Goal: Task Accomplishment & Management: Manage account settings

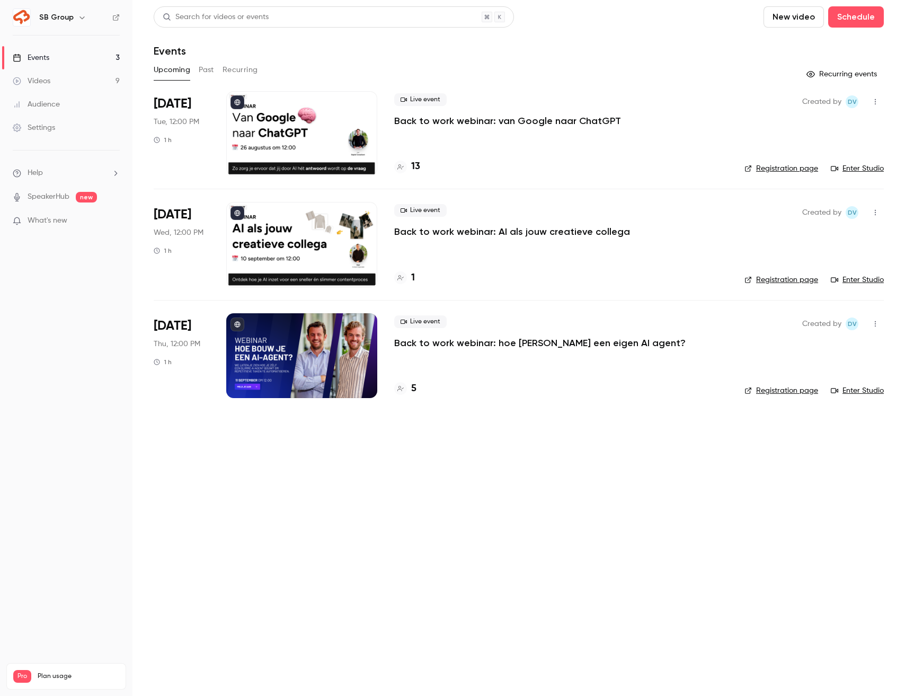
click at [200, 74] on button "Past" at bounding box center [206, 69] width 15 height 17
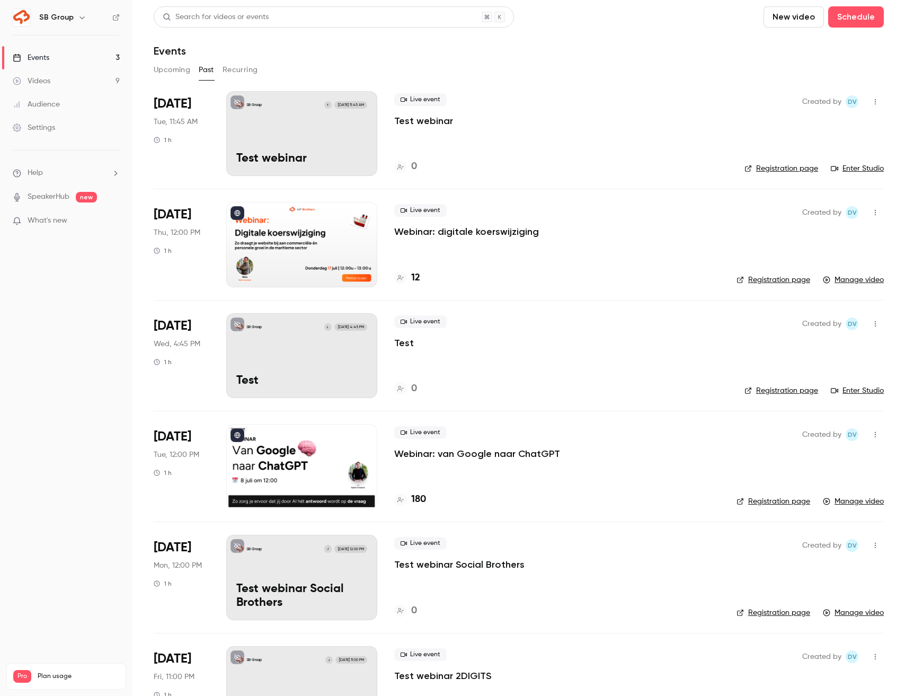
click at [876, 105] on button "button" at bounding box center [875, 101] width 17 height 17
click at [798, 215] on div "Delete" at bounding box center [835, 211] width 81 height 11
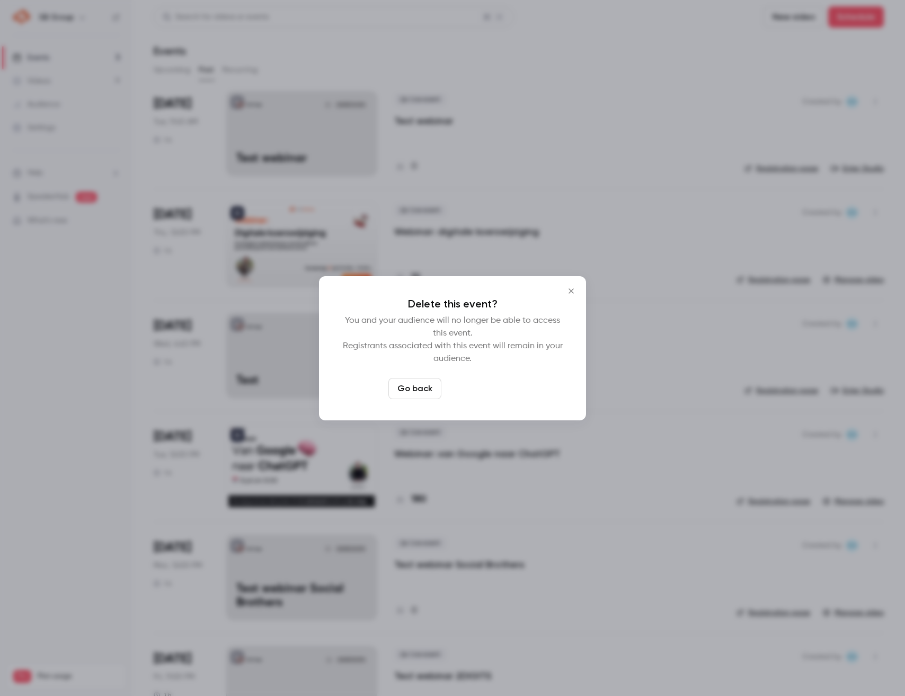
click at [493, 386] on button "Delete event" at bounding box center [481, 388] width 71 height 21
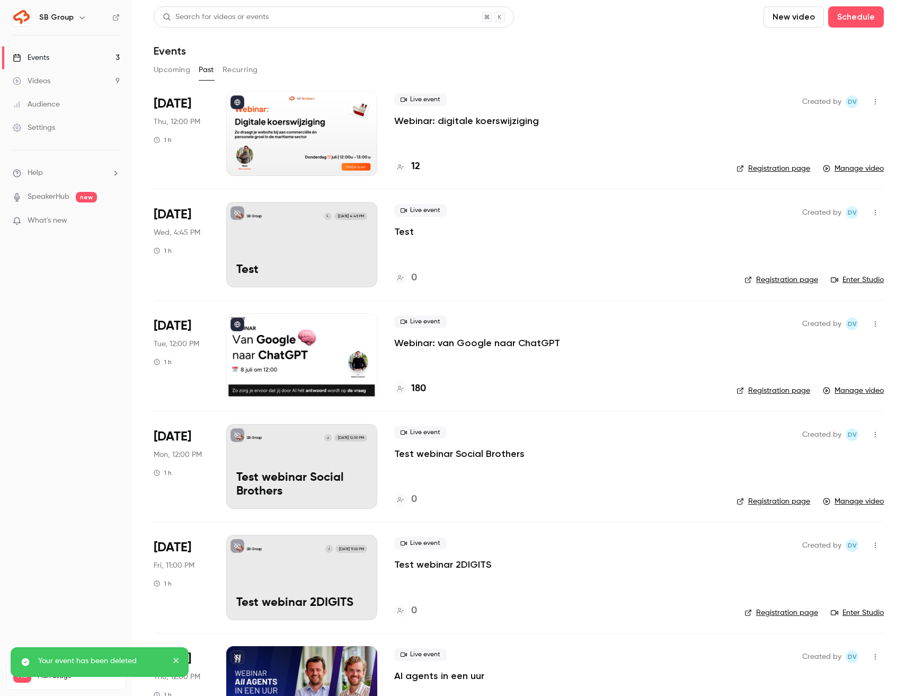
click at [877, 211] on icon "button" at bounding box center [875, 212] width 8 height 7
click at [821, 319] on div "Delete" at bounding box center [835, 322] width 81 height 11
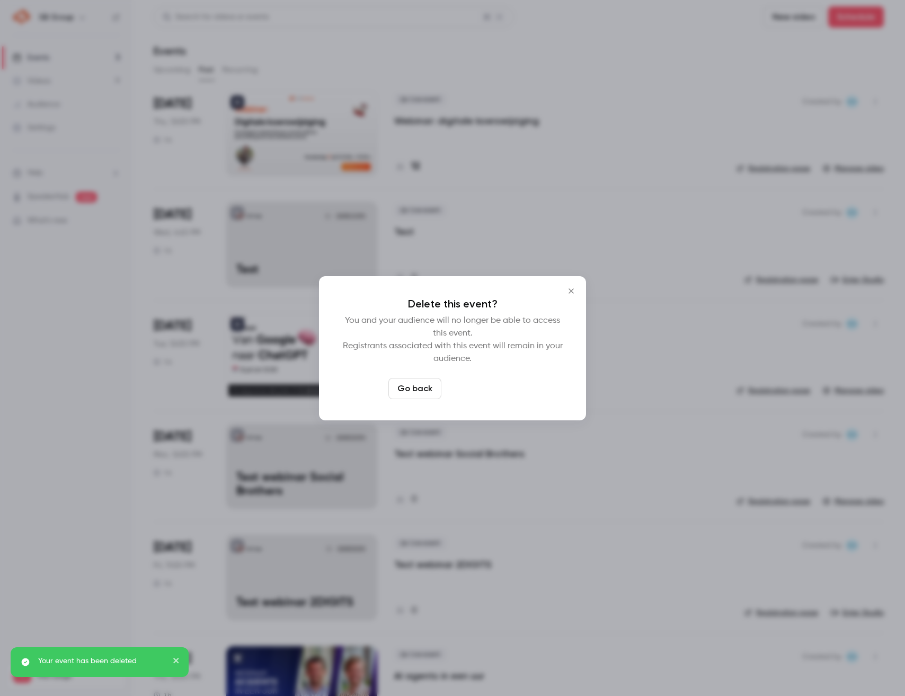
click at [478, 391] on button "Delete event" at bounding box center [481, 388] width 71 height 21
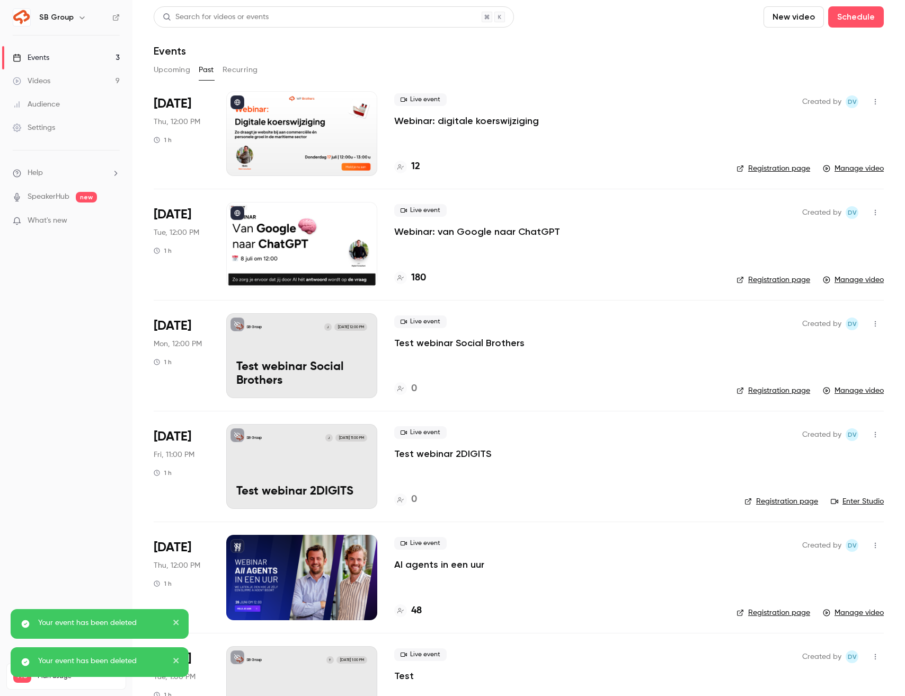
click at [879, 322] on icon "button" at bounding box center [875, 323] width 8 height 7
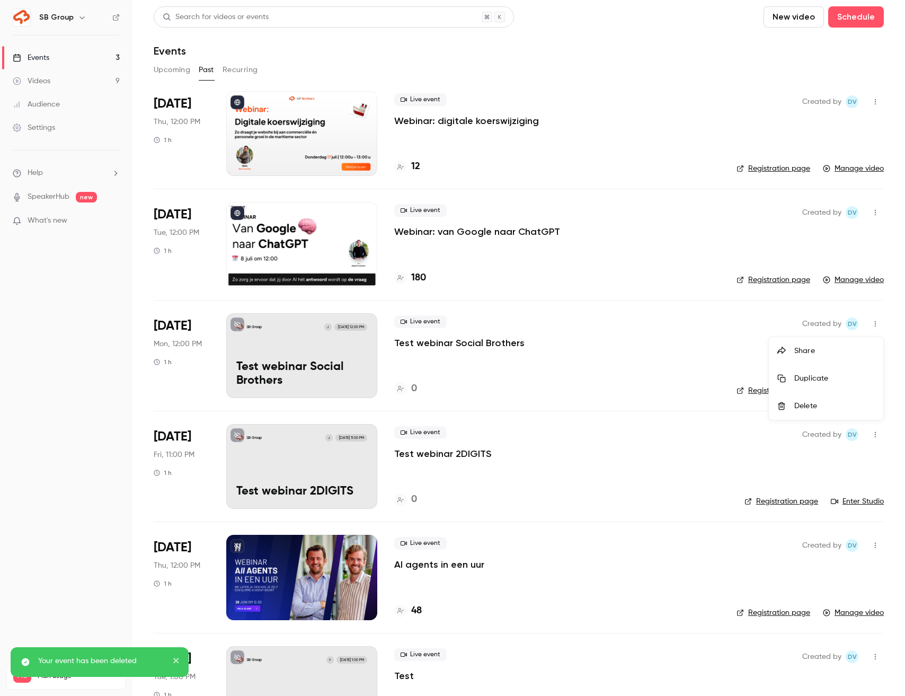
click at [799, 403] on div "Delete" at bounding box center [835, 406] width 81 height 11
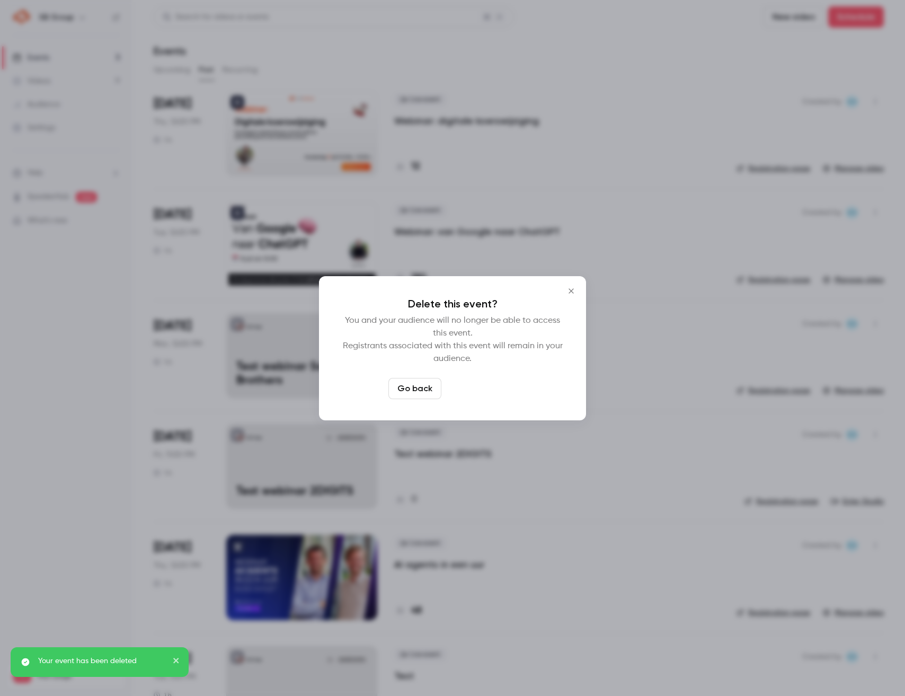
click at [476, 389] on button "Delete event" at bounding box center [481, 388] width 71 height 21
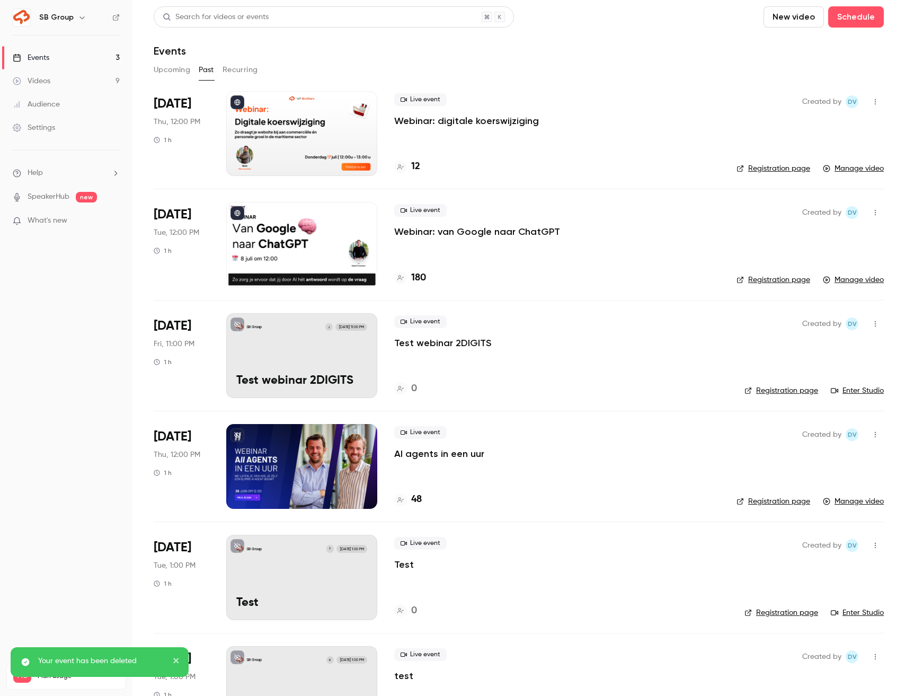
click at [876, 325] on icon "button" at bounding box center [875, 323] width 8 height 7
click at [813, 434] on div "Delete" at bounding box center [835, 433] width 81 height 11
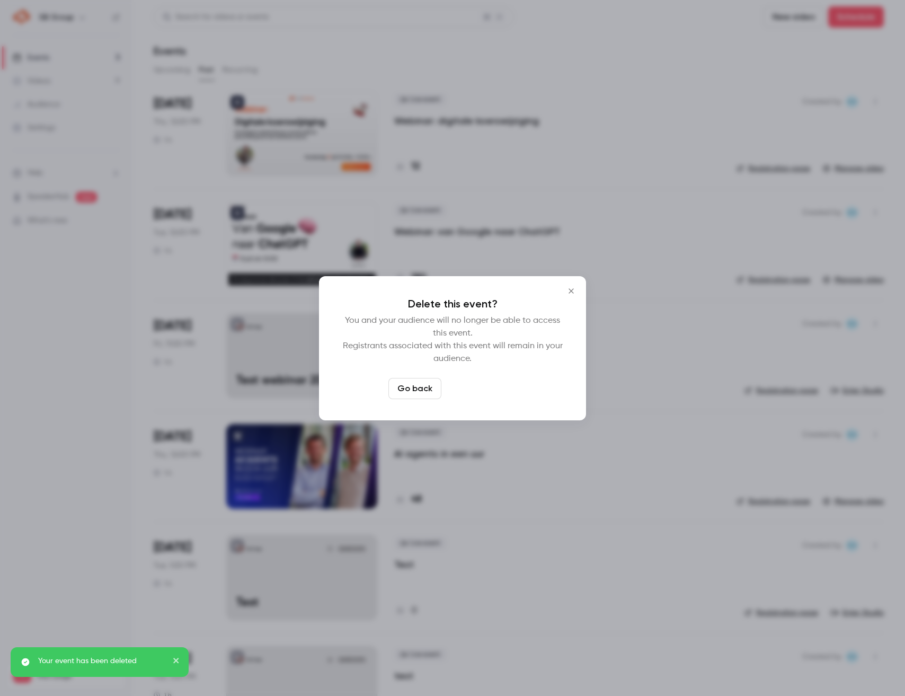
click at [502, 391] on button "Delete event" at bounding box center [481, 388] width 71 height 21
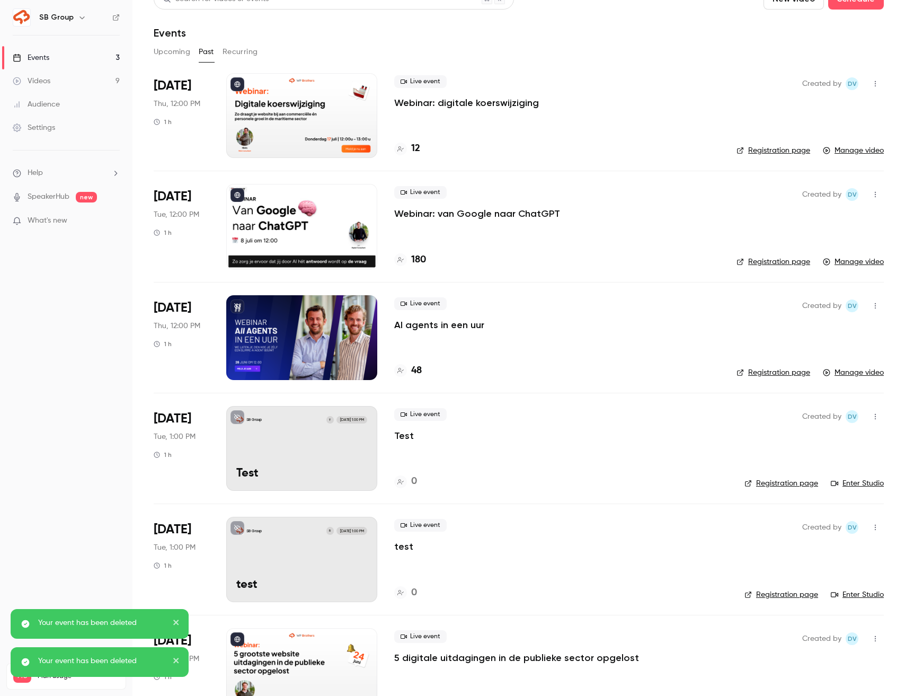
scroll to position [42, 0]
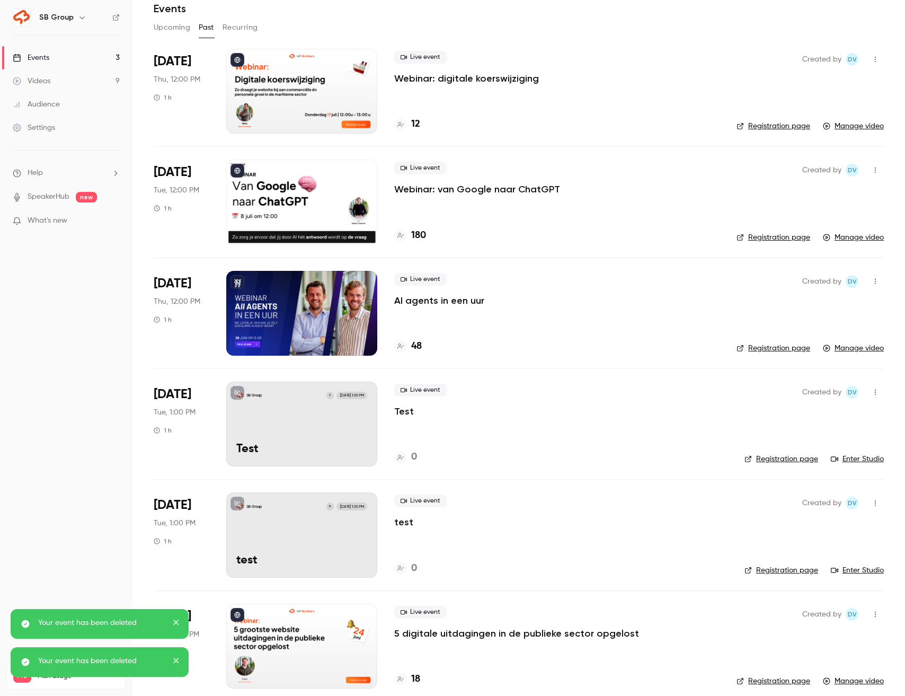
click at [876, 390] on icon "button" at bounding box center [875, 393] width 1 height 6
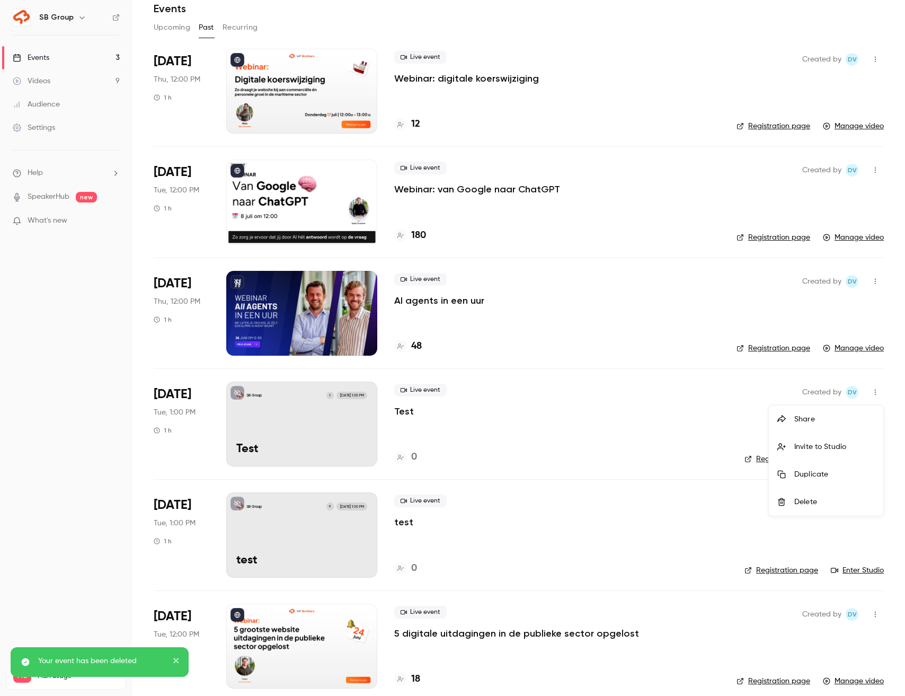
click at [809, 497] on div "Delete" at bounding box center [835, 502] width 81 height 11
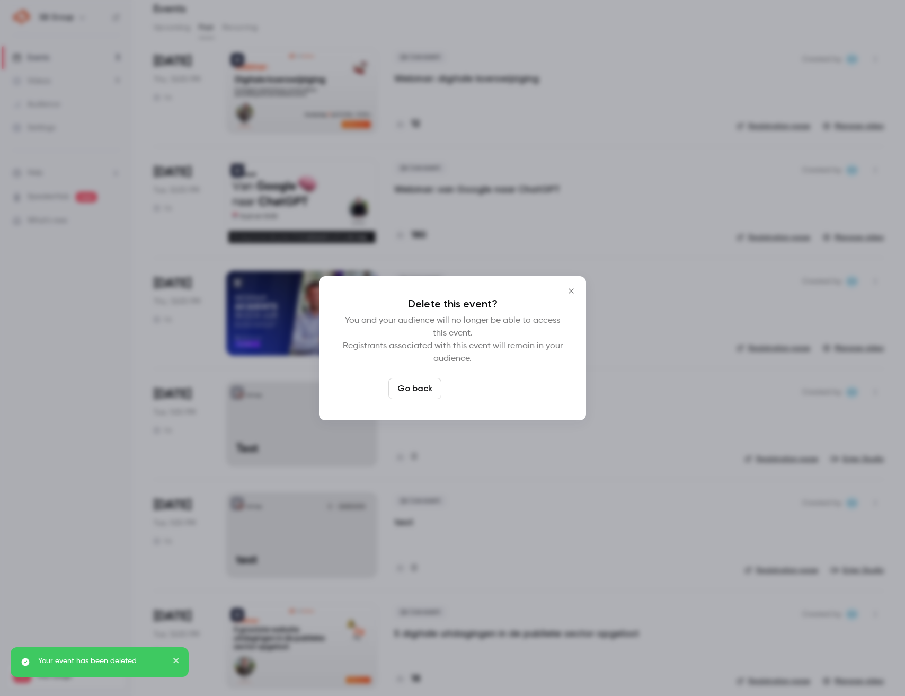
click at [493, 392] on button "Delete event" at bounding box center [481, 388] width 71 height 21
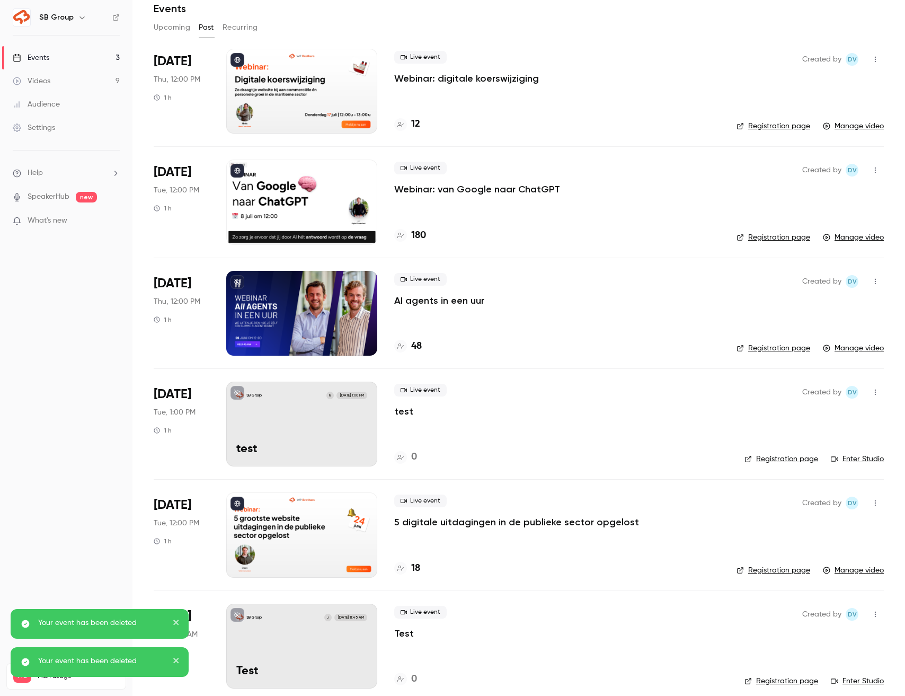
click at [874, 387] on button "button" at bounding box center [875, 392] width 17 height 17
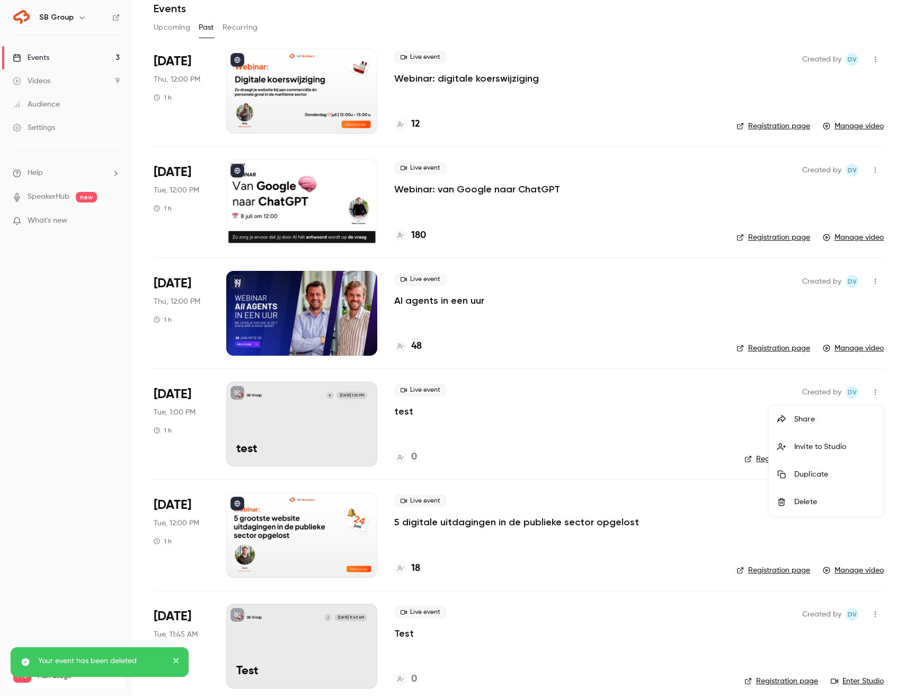
click at [783, 506] on li "Delete" at bounding box center [826, 502] width 114 height 28
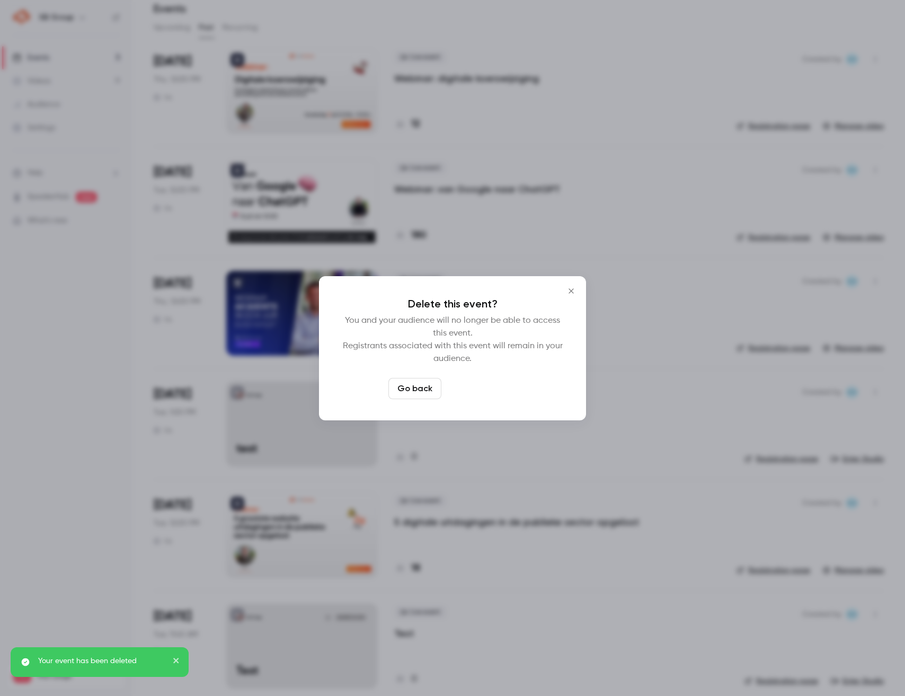
click at [481, 387] on button "Delete event" at bounding box center [481, 388] width 71 height 21
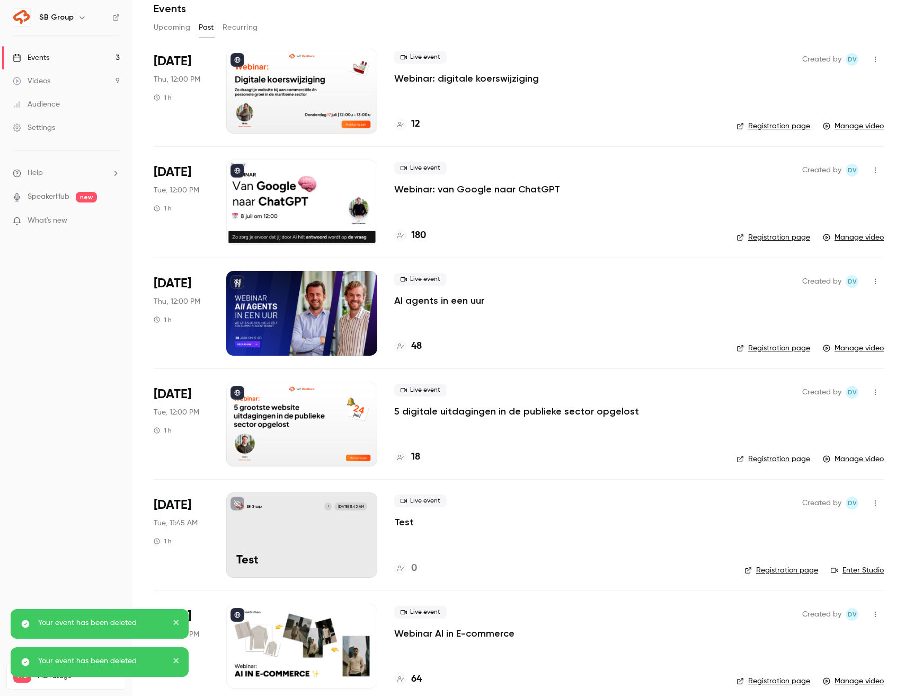
click at [878, 502] on icon "button" at bounding box center [875, 502] width 8 height 7
click at [805, 610] on div "Delete" at bounding box center [835, 612] width 81 height 11
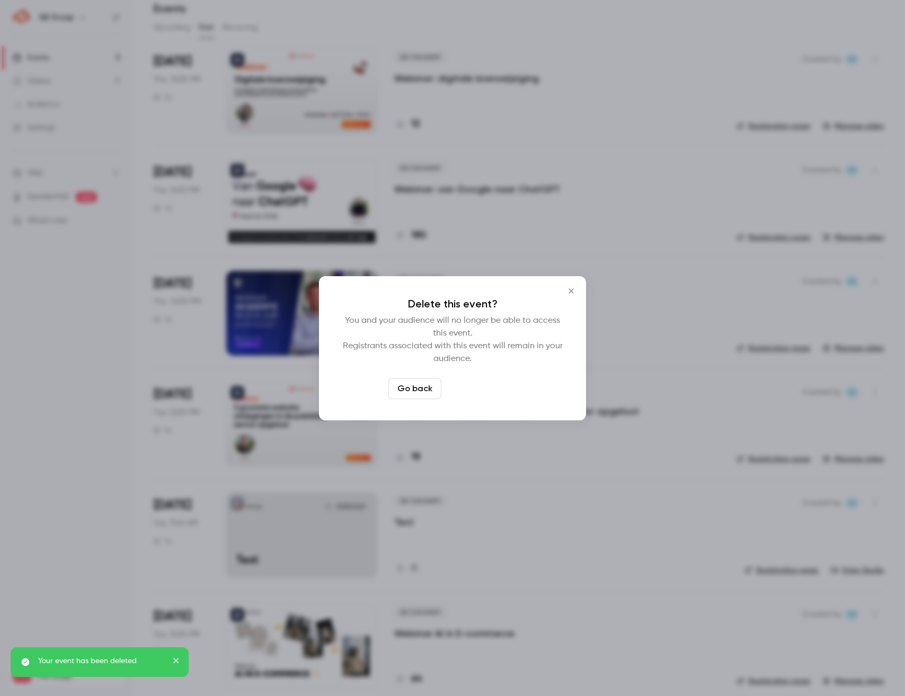
click at [508, 383] on button "Delete event" at bounding box center [481, 388] width 71 height 21
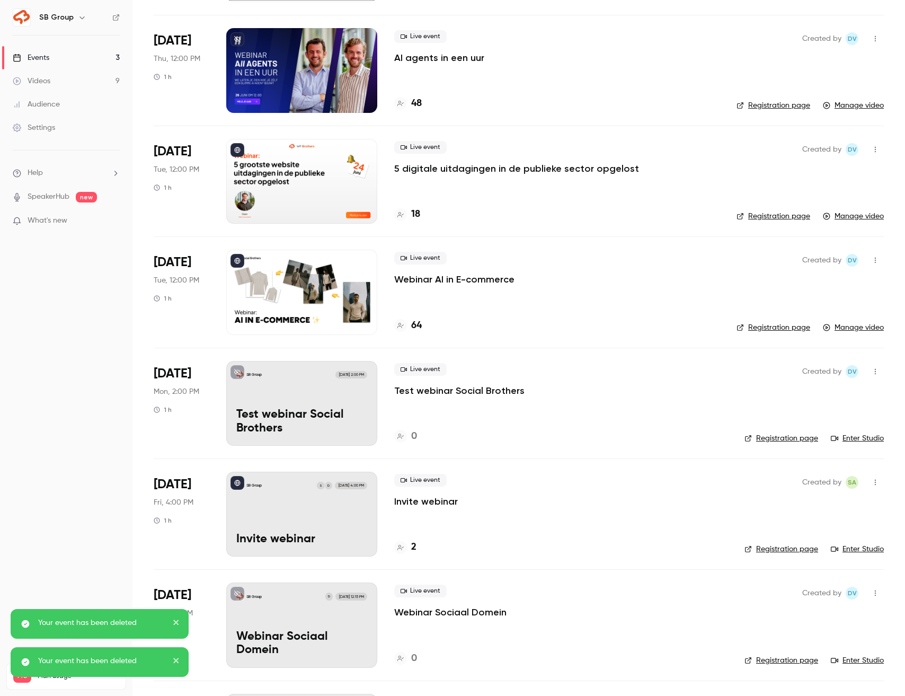
scroll to position [296, 0]
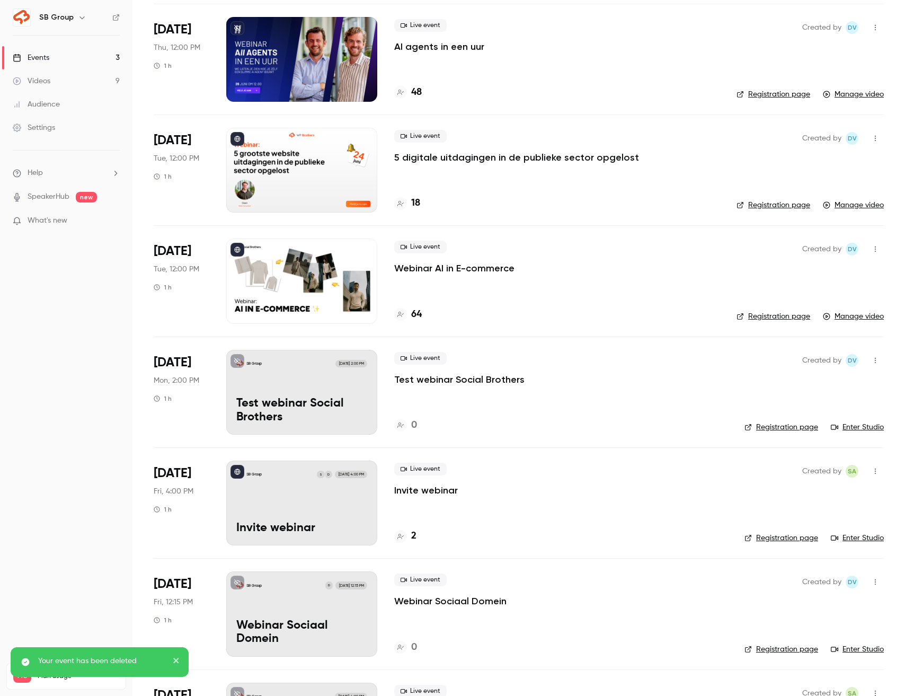
click at [874, 359] on icon "button" at bounding box center [875, 360] width 8 height 7
click at [831, 468] on div "Delete" at bounding box center [835, 470] width 81 height 11
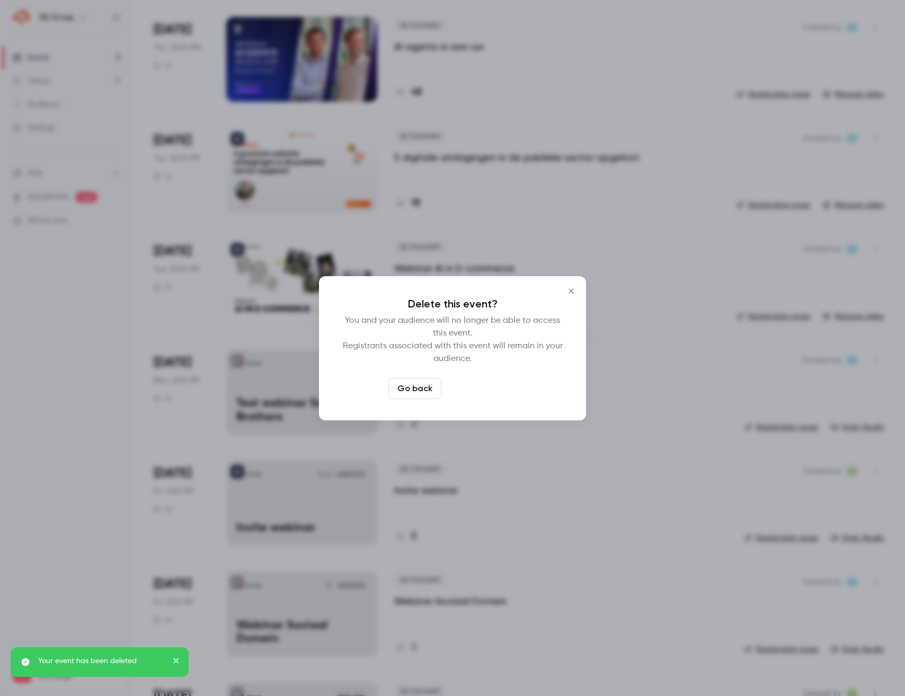
click at [497, 387] on button "Delete event" at bounding box center [481, 388] width 71 height 21
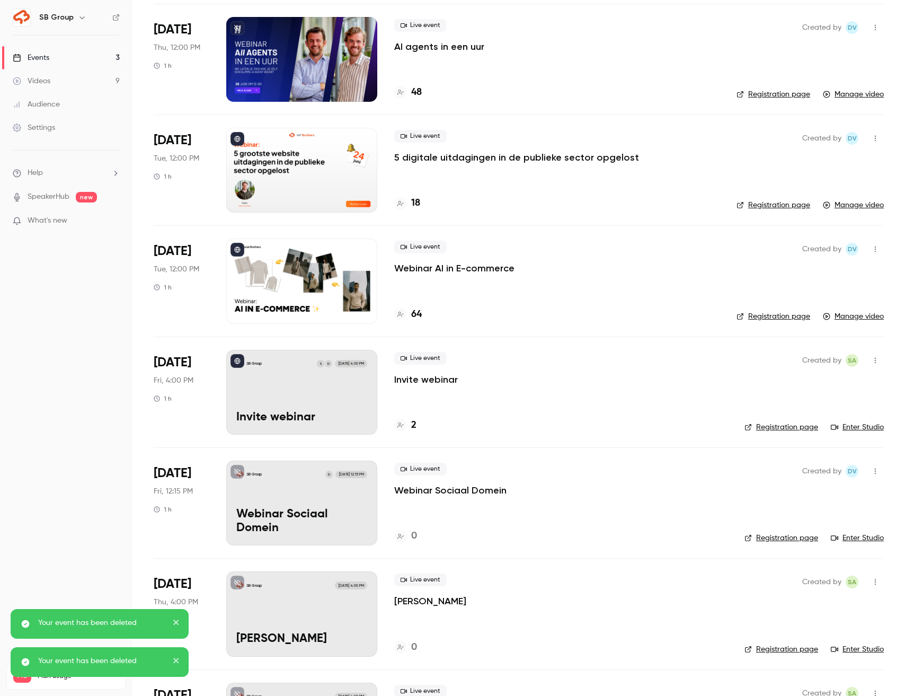
click at [877, 357] on icon "button" at bounding box center [875, 360] width 8 height 7
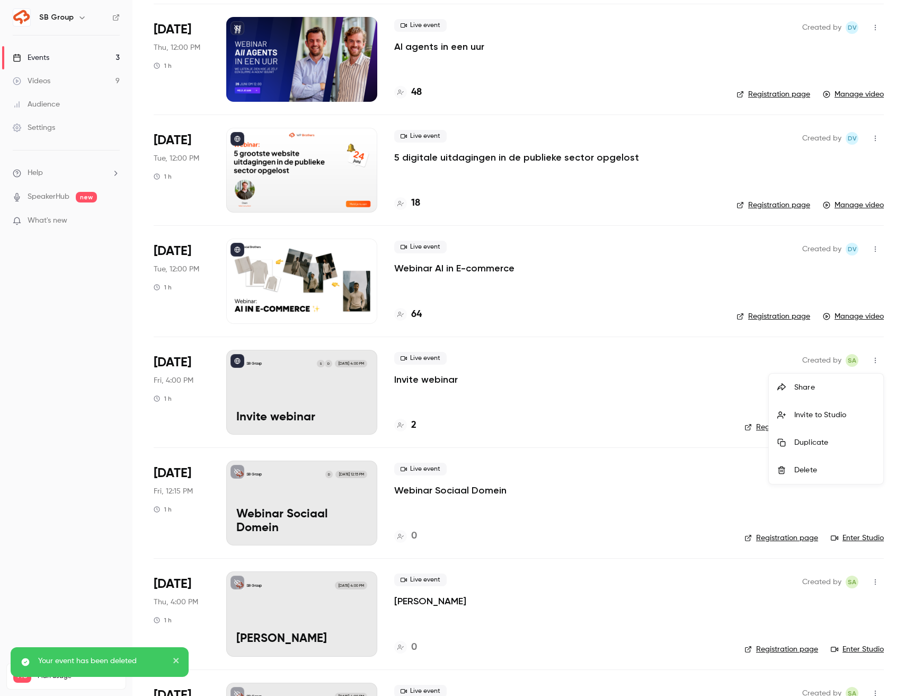
click at [804, 467] on div "Delete" at bounding box center [835, 470] width 81 height 11
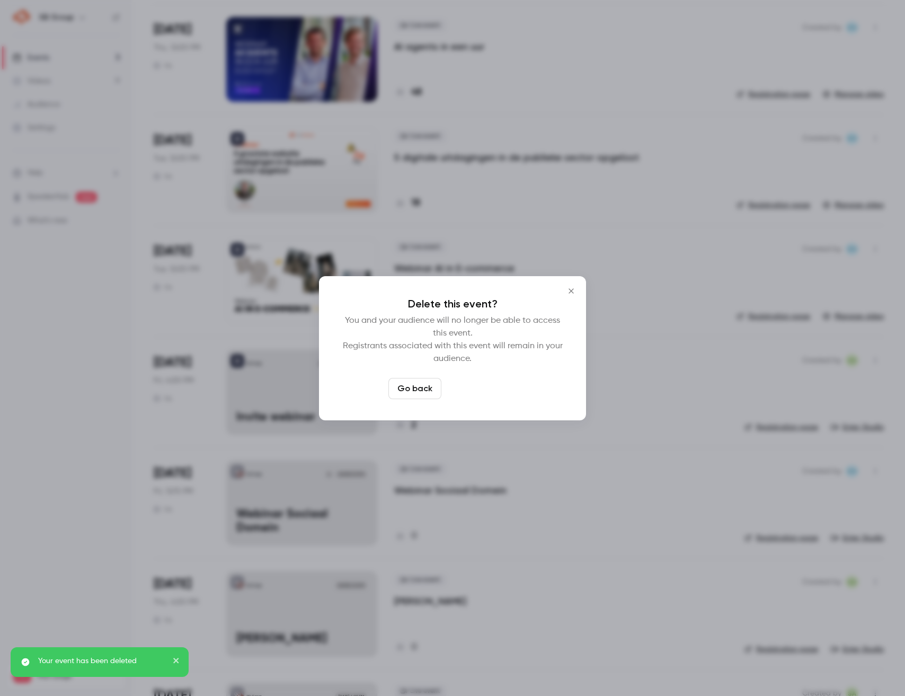
click at [499, 391] on button "Delete event" at bounding box center [481, 388] width 71 height 21
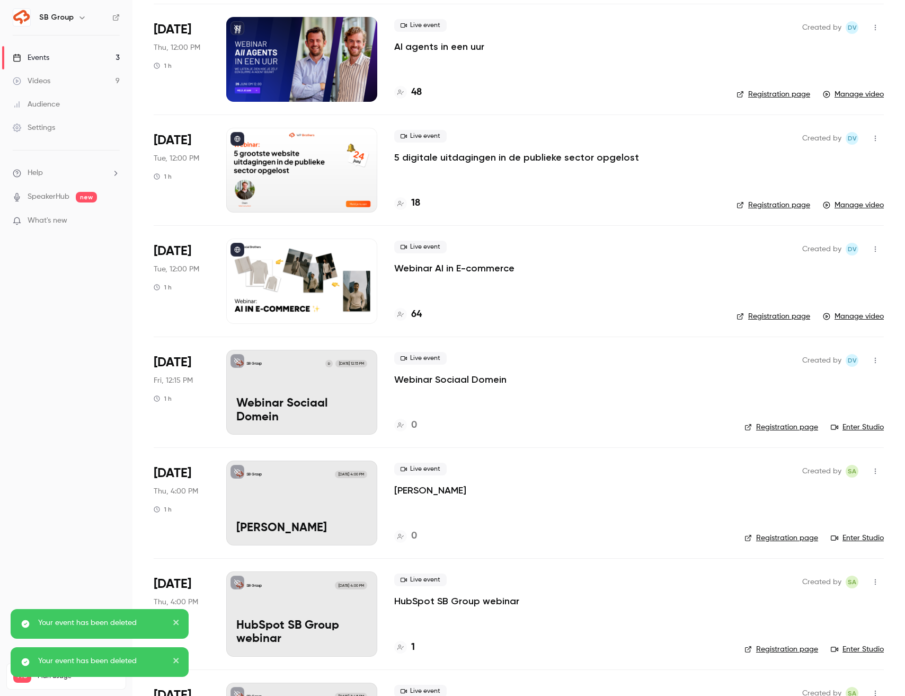
scroll to position [387, 0]
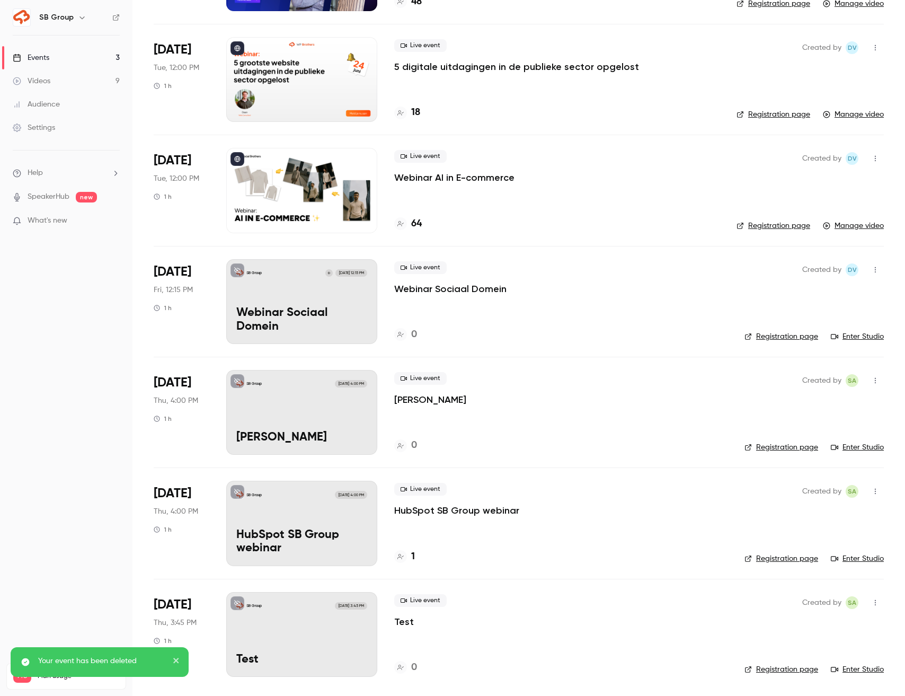
click at [877, 599] on icon "button" at bounding box center [875, 602] width 8 height 7
click at [827, 678] on div "Delete" at bounding box center [835, 677] width 81 height 11
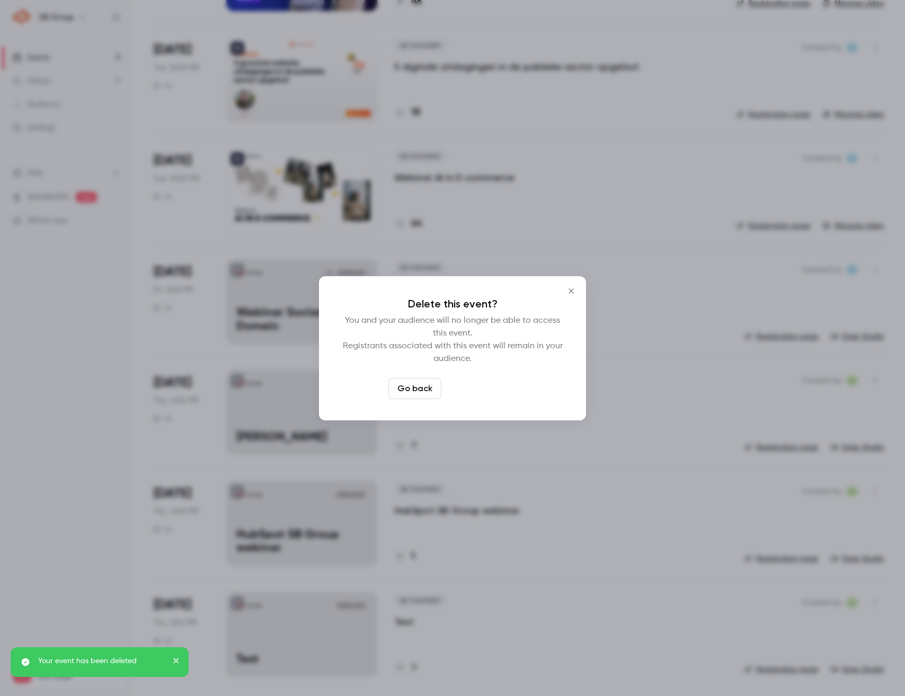
click at [491, 391] on button "Delete event" at bounding box center [481, 388] width 71 height 21
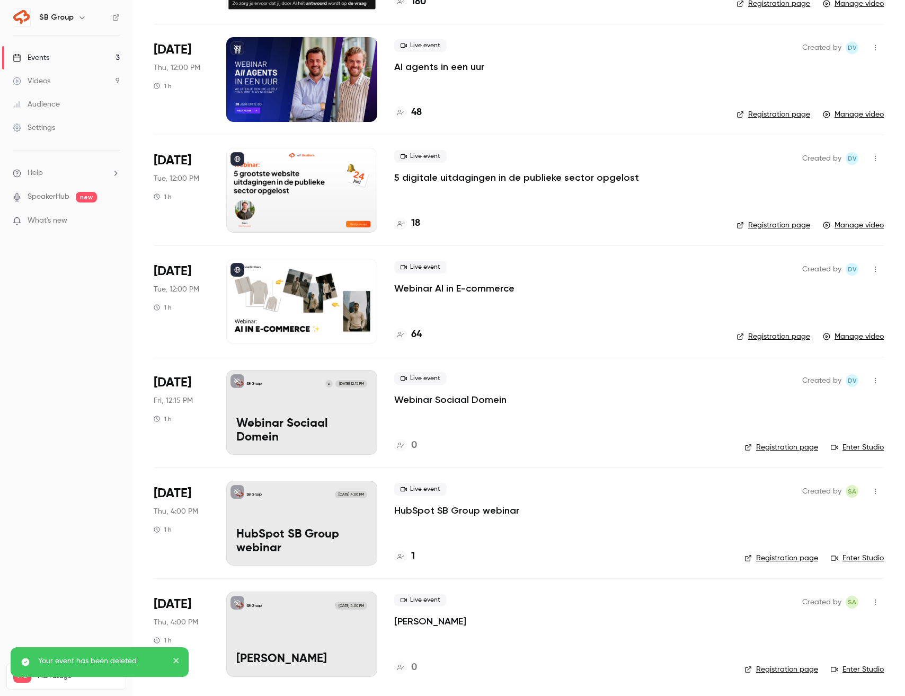
scroll to position [276, 0]
click at [874, 602] on icon "button" at bounding box center [875, 601] width 8 height 7
click at [821, 670] on li "Delete" at bounding box center [826, 678] width 114 height 28
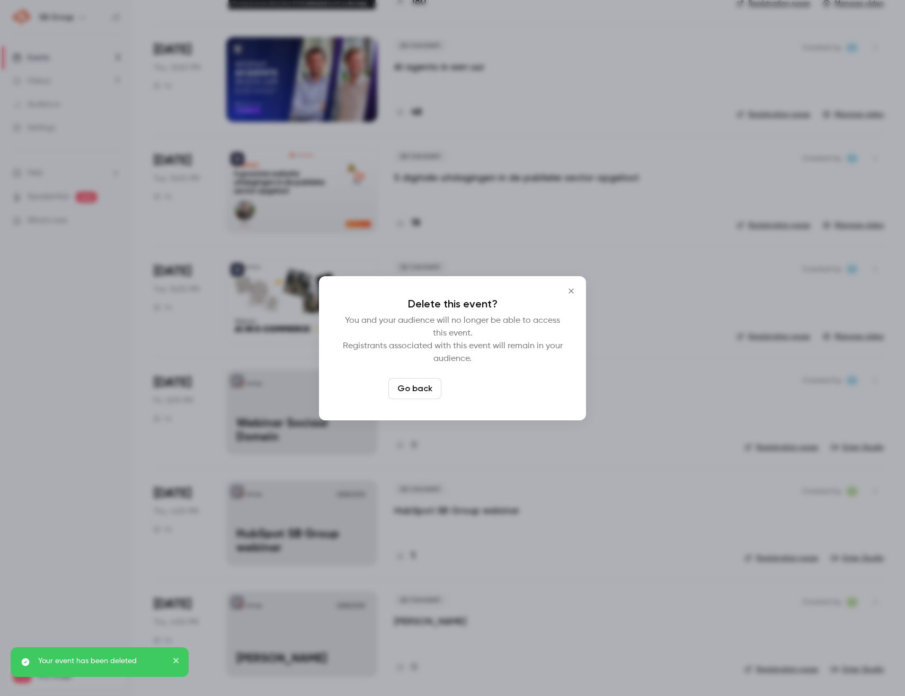
click at [501, 384] on button "Delete event" at bounding box center [481, 388] width 71 height 21
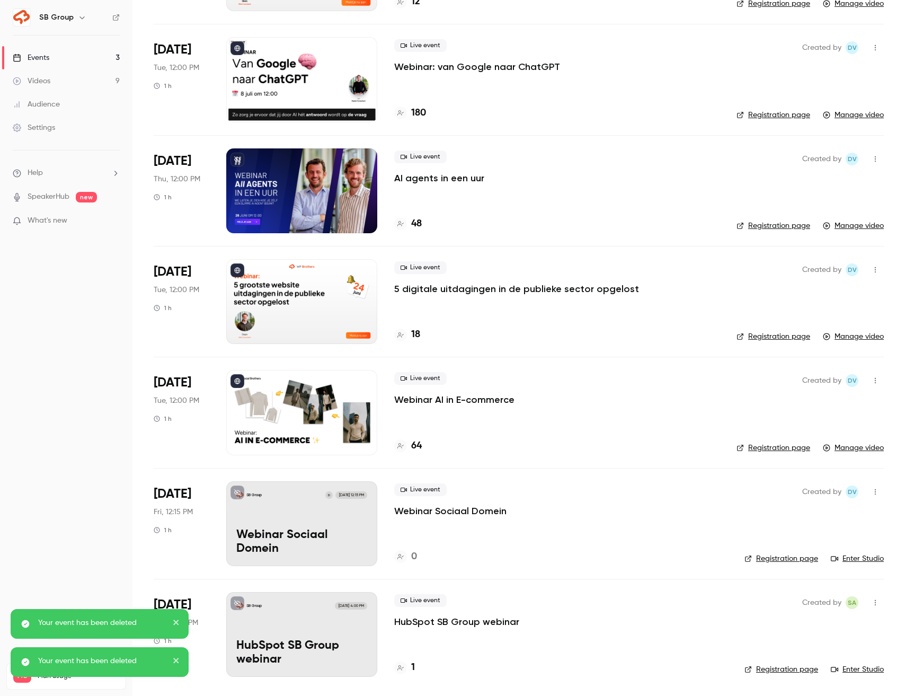
scroll to position [165, 0]
click at [875, 605] on icon "button" at bounding box center [875, 602] width 8 height 7
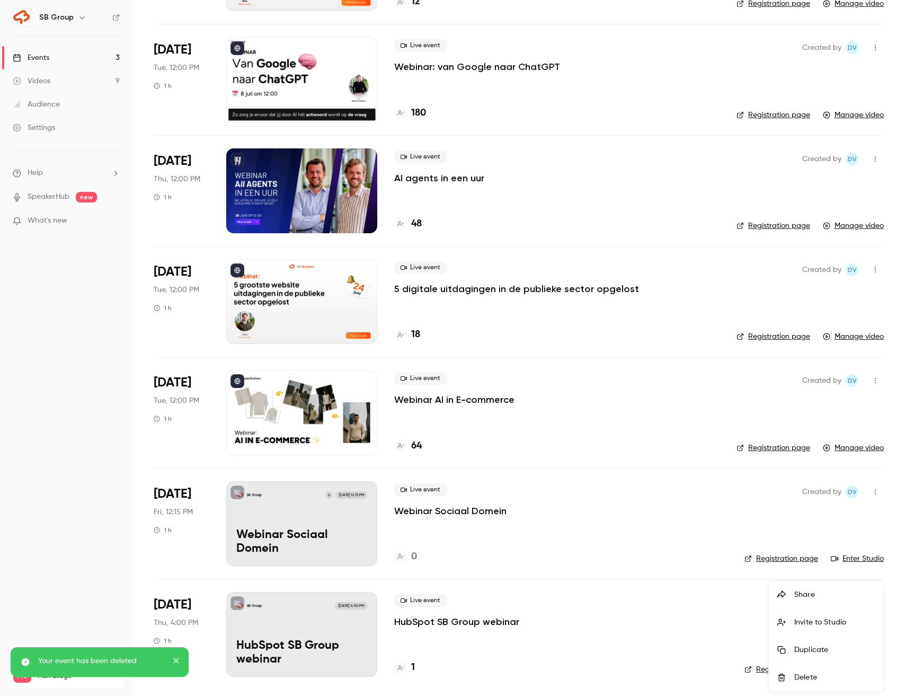
click at [823, 673] on div "Delete" at bounding box center [835, 677] width 81 height 11
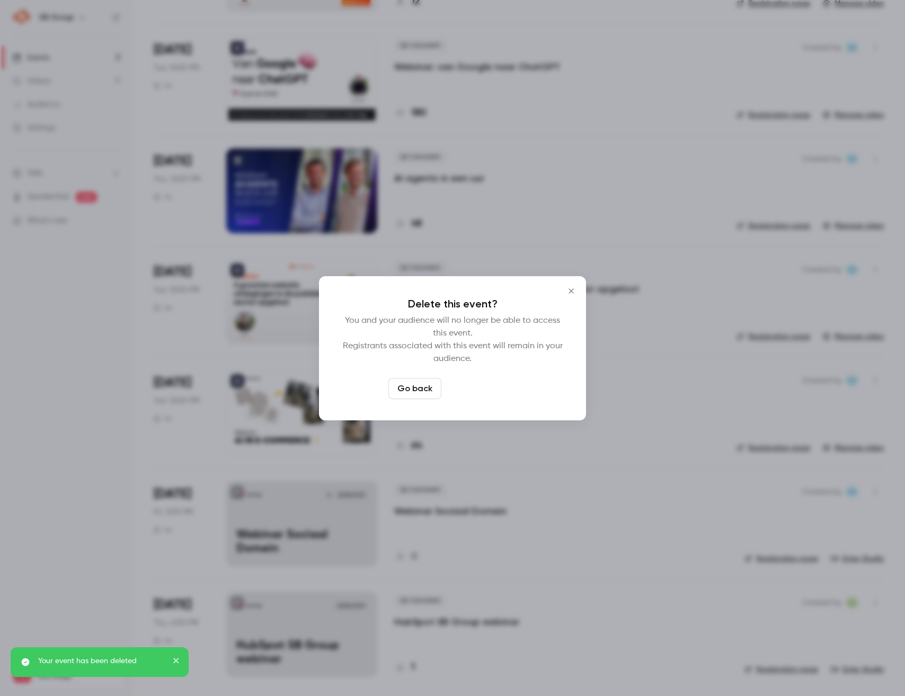
click at [513, 391] on button "Delete event" at bounding box center [481, 388] width 71 height 21
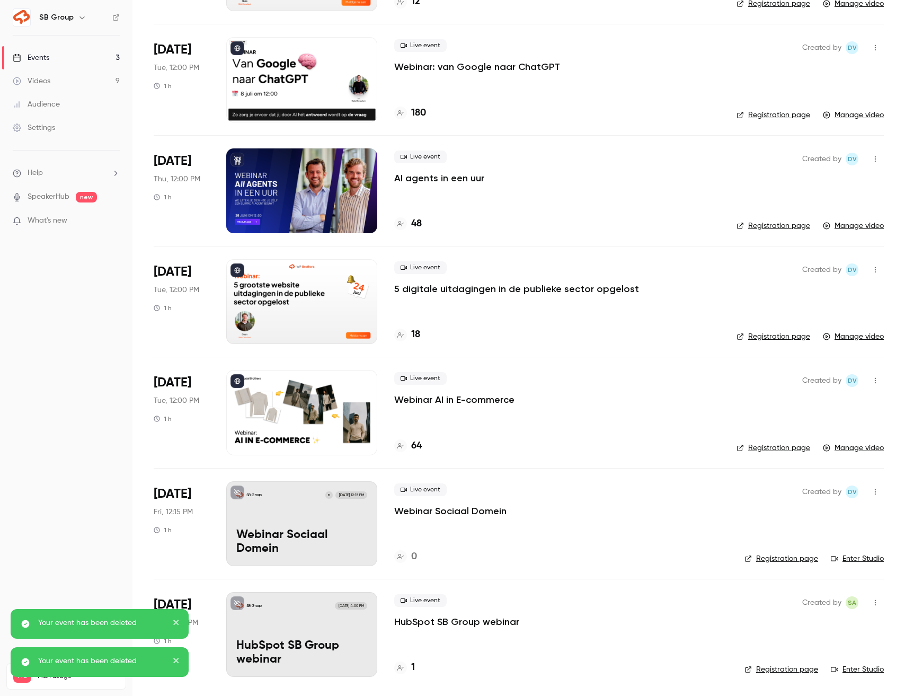
scroll to position [54, 0]
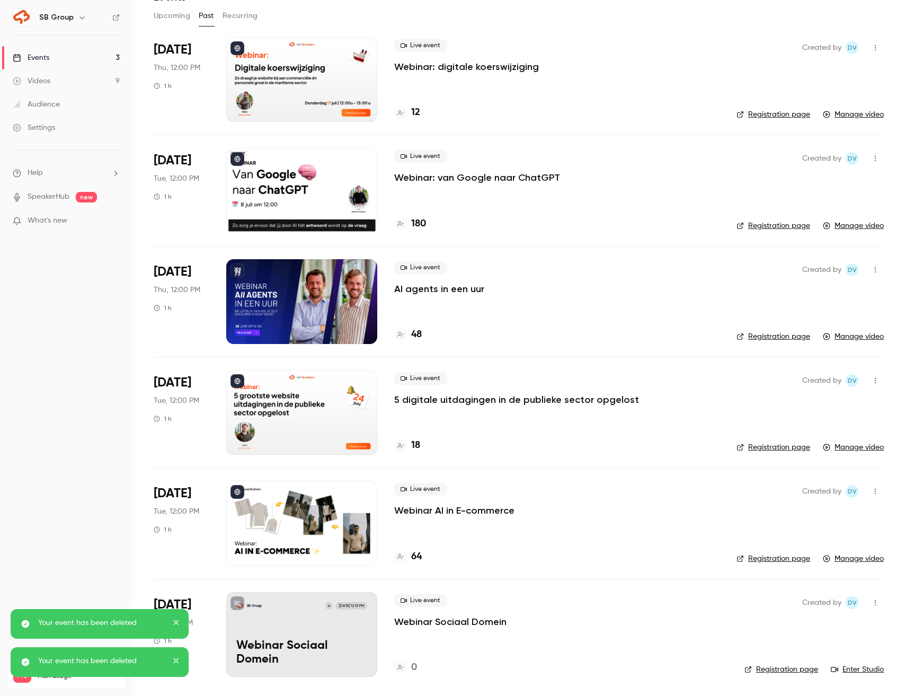
click at [875, 602] on icon "button" at bounding box center [875, 602] width 1 height 6
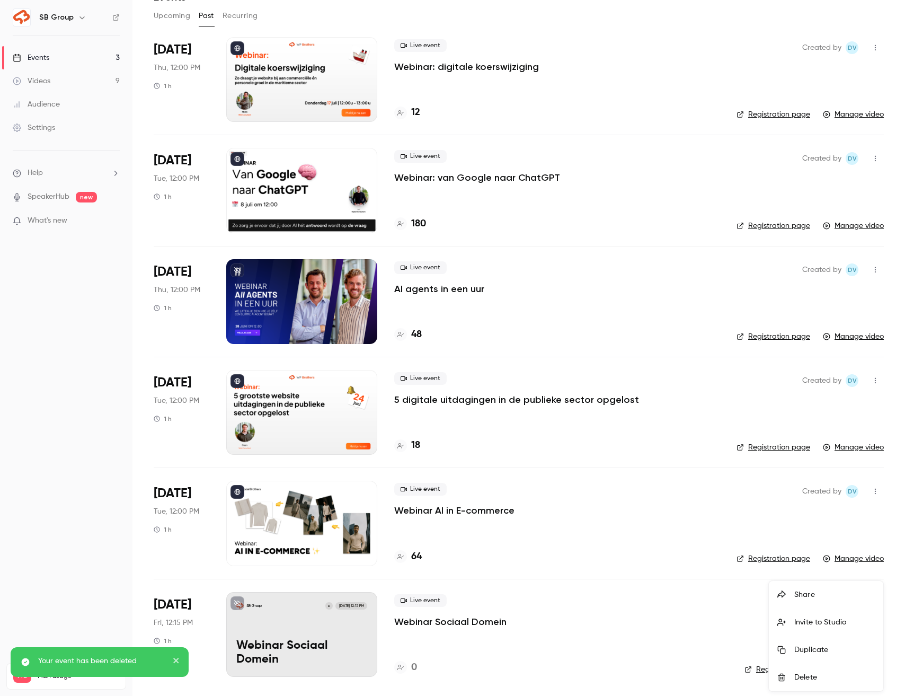
click at [820, 674] on div "Delete" at bounding box center [835, 677] width 81 height 11
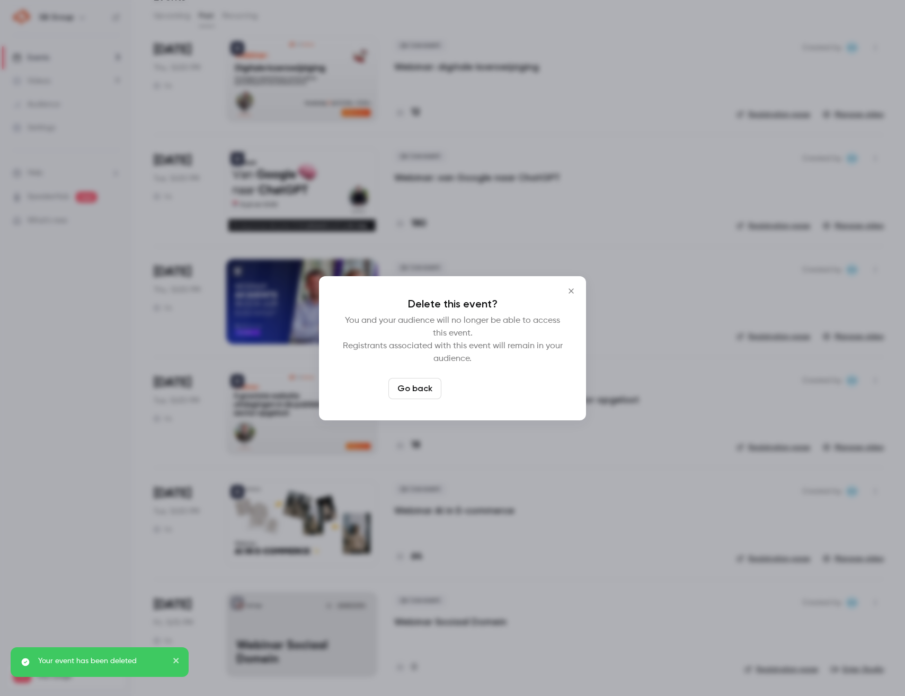
click at [494, 389] on button "Delete event" at bounding box center [481, 388] width 71 height 21
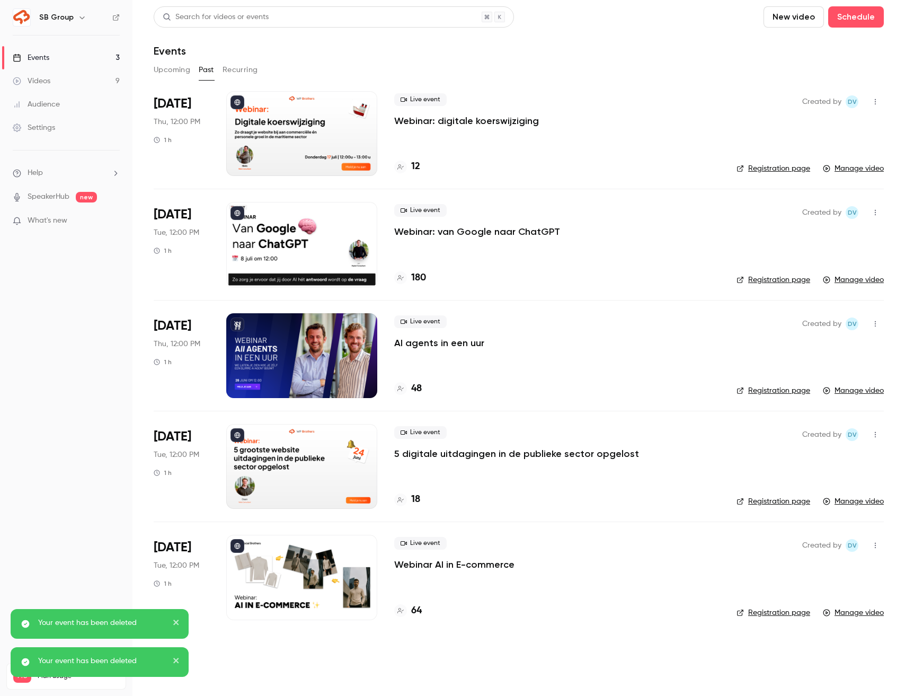
scroll to position [0, 0]
click at [416, 165] on h4 "12" at bounding box center [415, 167] width 9 height 14
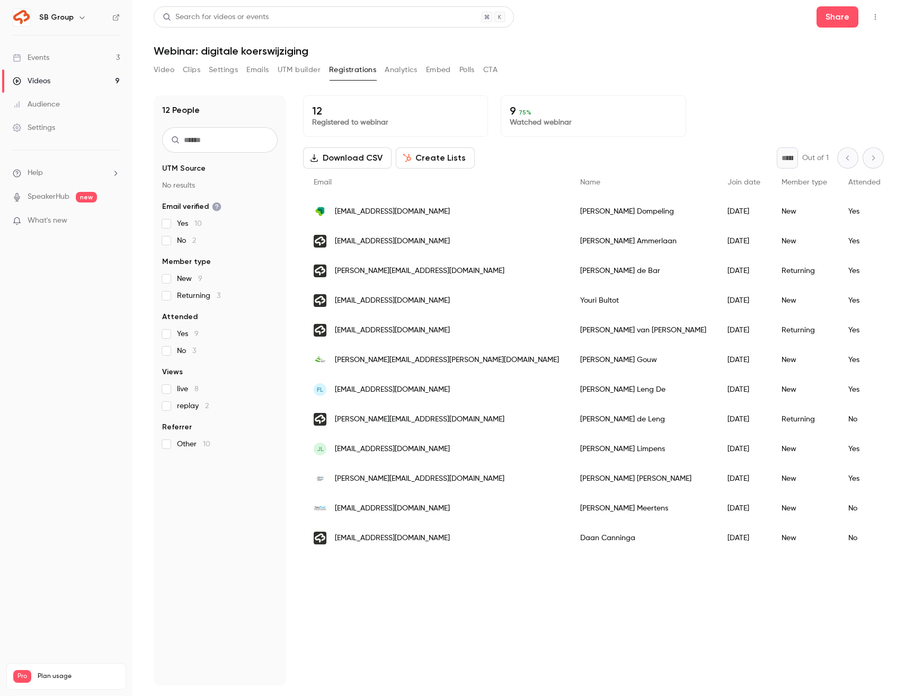
click at [156, 65] on button "Video" at bounding box center [164, 69] width 21 height 17
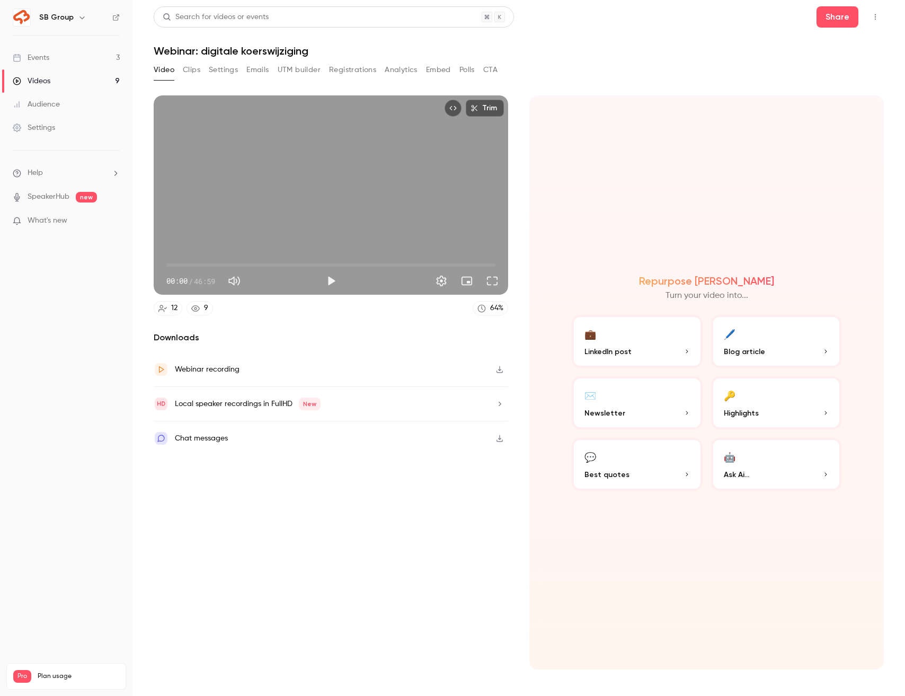
click at [92, 58] on link "Events 3" at bounding box center [66, 57] width 133 height 23
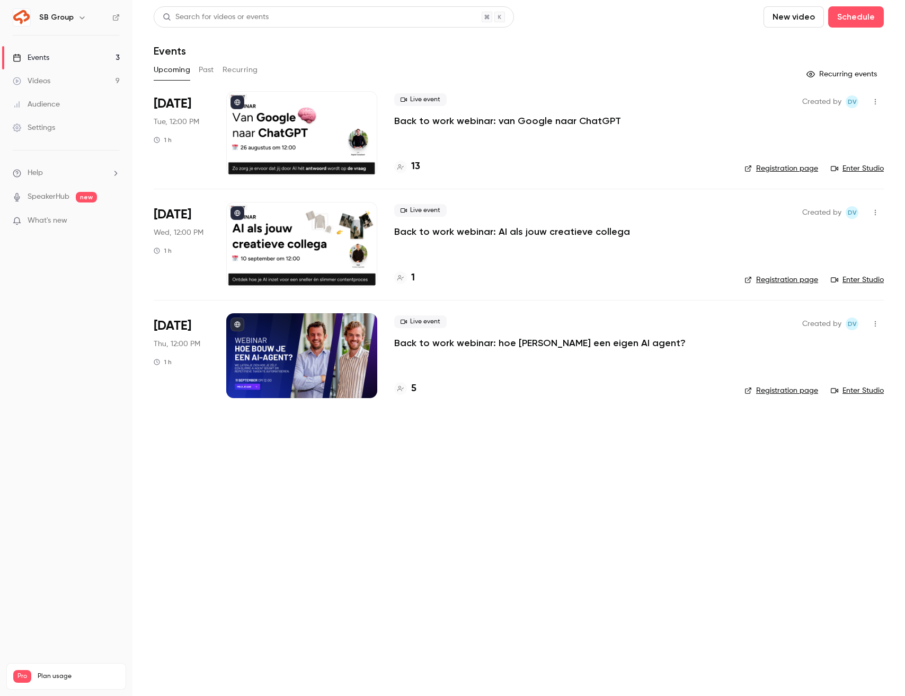
click at [211, 72] on button "Past" at bounding box center [206, 69] width 15 height 17
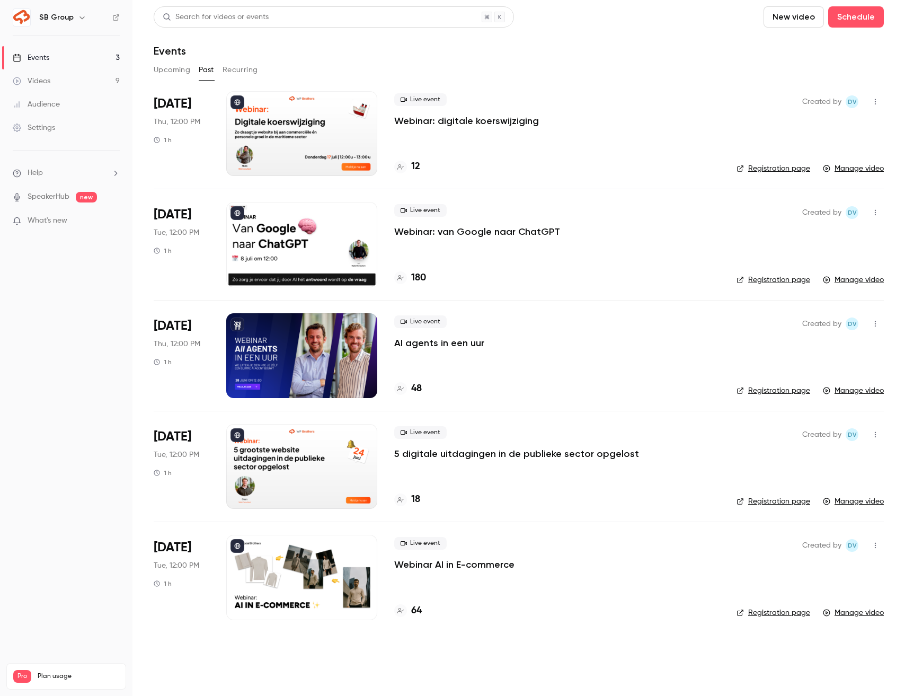
click at [245, 70] on button "Recurring" at bounding box center [241, 69] width 36 height 17
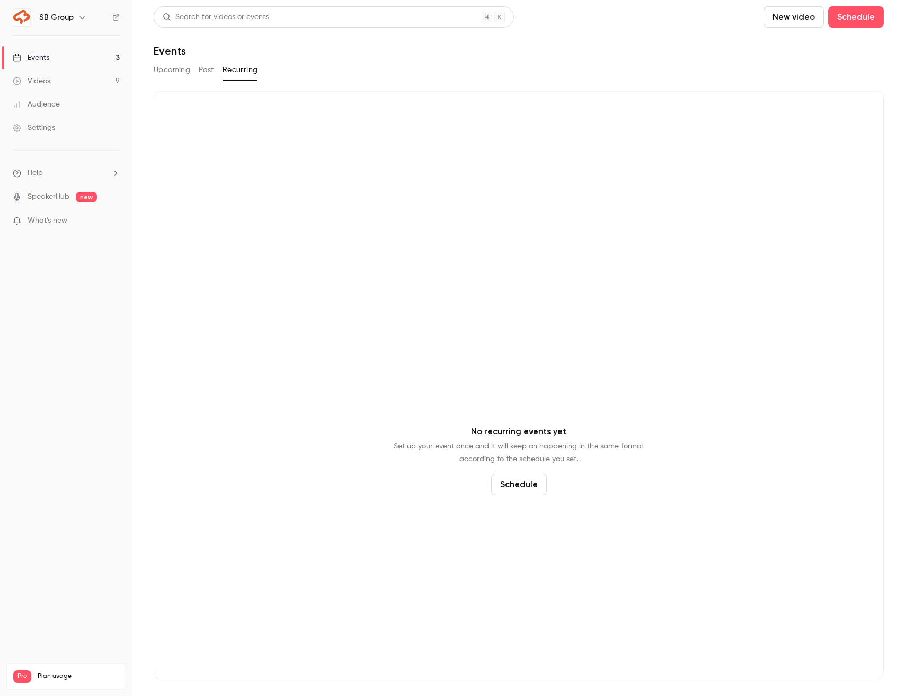
click at [196, 71] on div "Upcoming Past Recurring" at bounding box center [519, 69] width 730 height 17
click at [202, 68] on button "Past" at bounding box center [206, 69] width 15 height 17
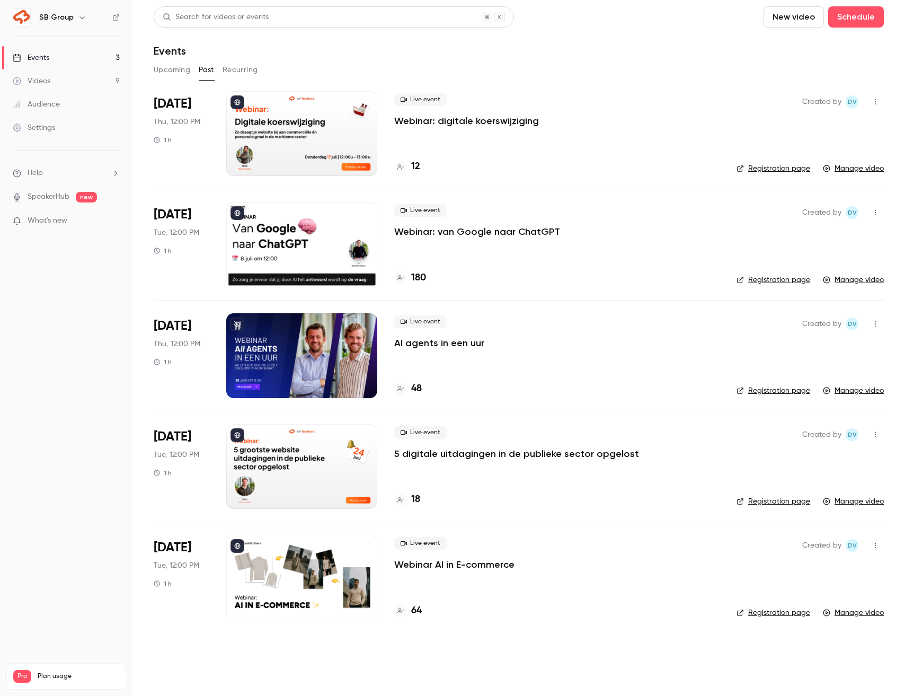
click at [157, 75] on button "Upcoming" at bounding box center [172, 69] width 37 height 17
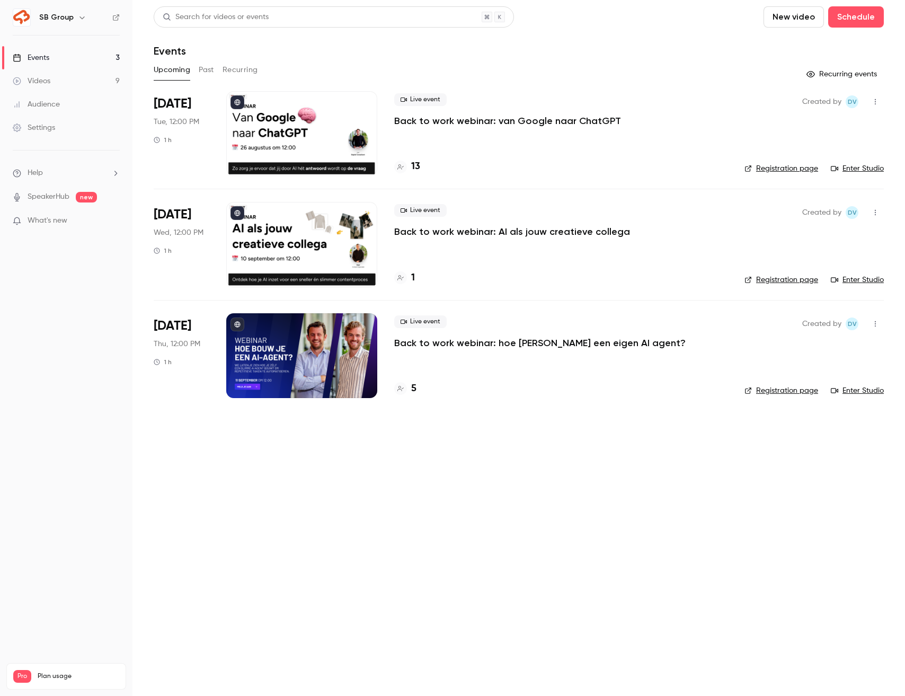
click at [193, 70] on div "Upcoming Past Recurring" at bounding box center [519, 69] width 730 height 17
click at [202, 68] on button "Past" at bounding box center [206, 69] width 15 height 17
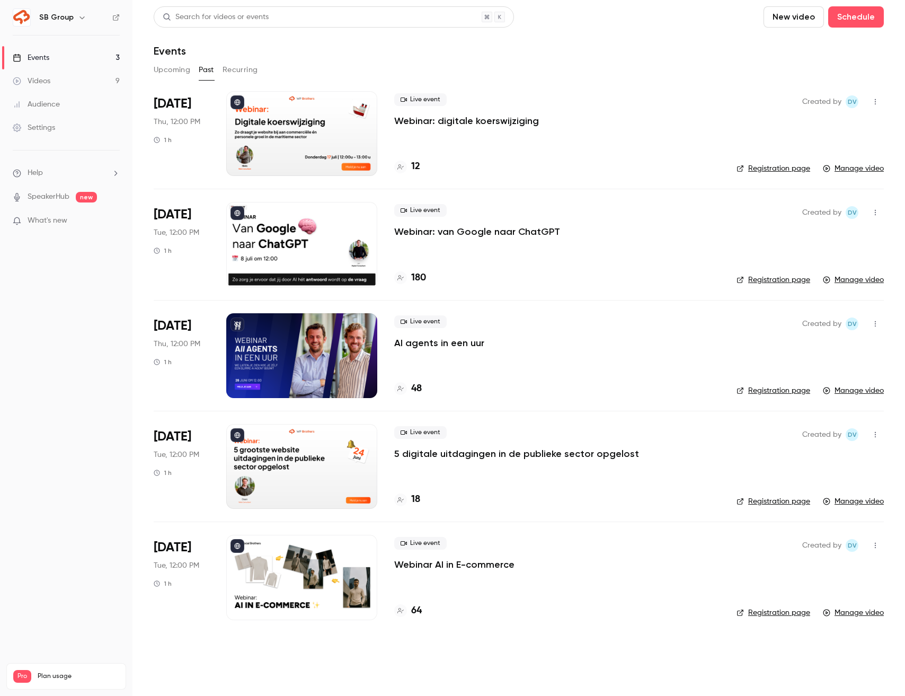
click at [183, 76] on button "Upcoming" at bounding box center [172, 69] width 37 height 17
